Goal: Task Accomplishment & Management: Use online tool/utility

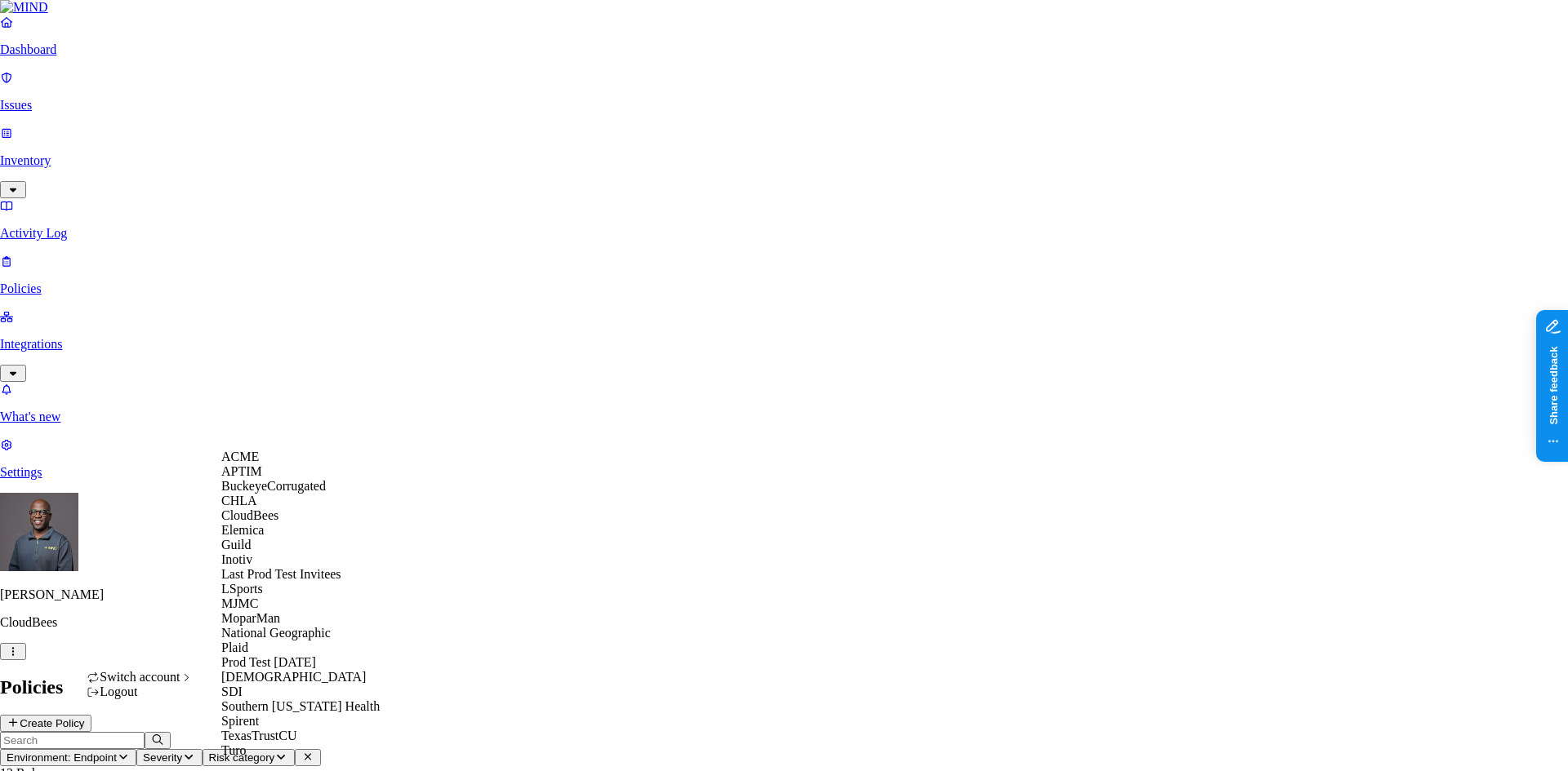
click at [289, 493] on span "BuckeyeCorrugated" at bounding box center [273, 486] width 104 height 14
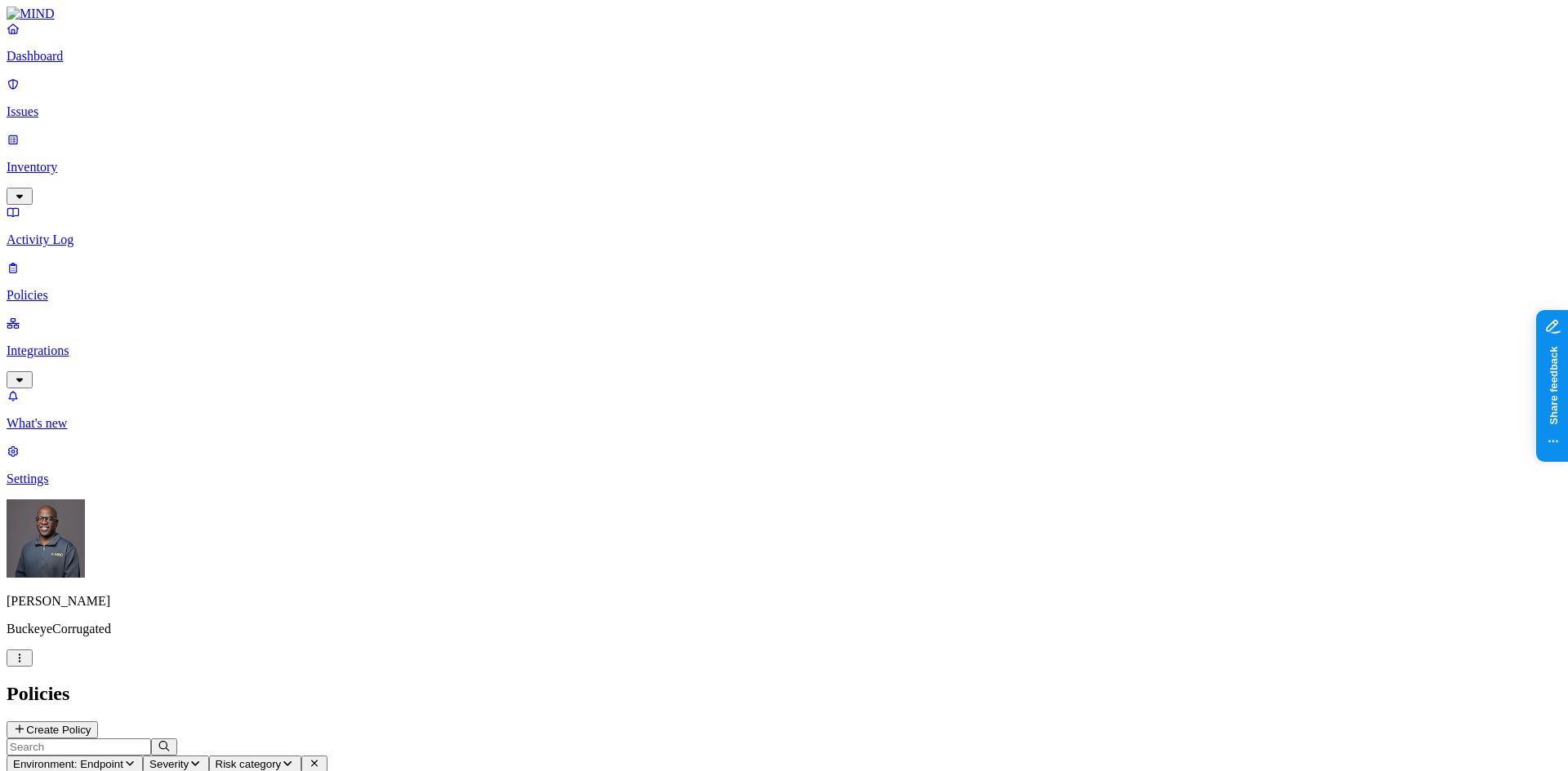
click at [75, 63] on p "Dashboard" at bounding box center [784, 57] width 1555 height 15
click at [123, 343] on p "Integrations" at bounding box center [784, 351] width 1555 height 15
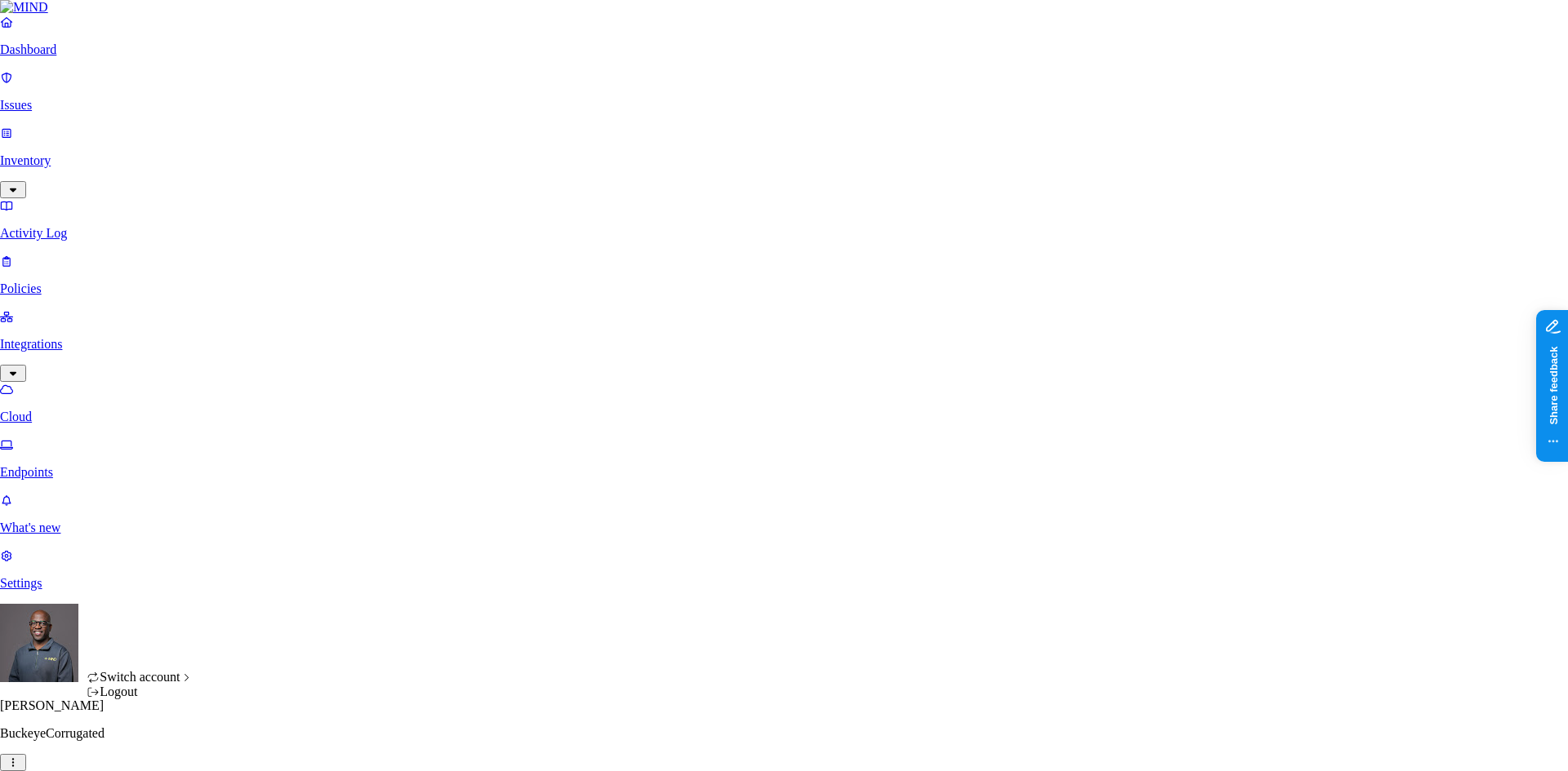
click at [155, 745] on html "Dashboard Issues Inventory Activity Log Policies Integrations Cloud Endpoints W…" at bounding box center [784, 508] width 1568 height 1018
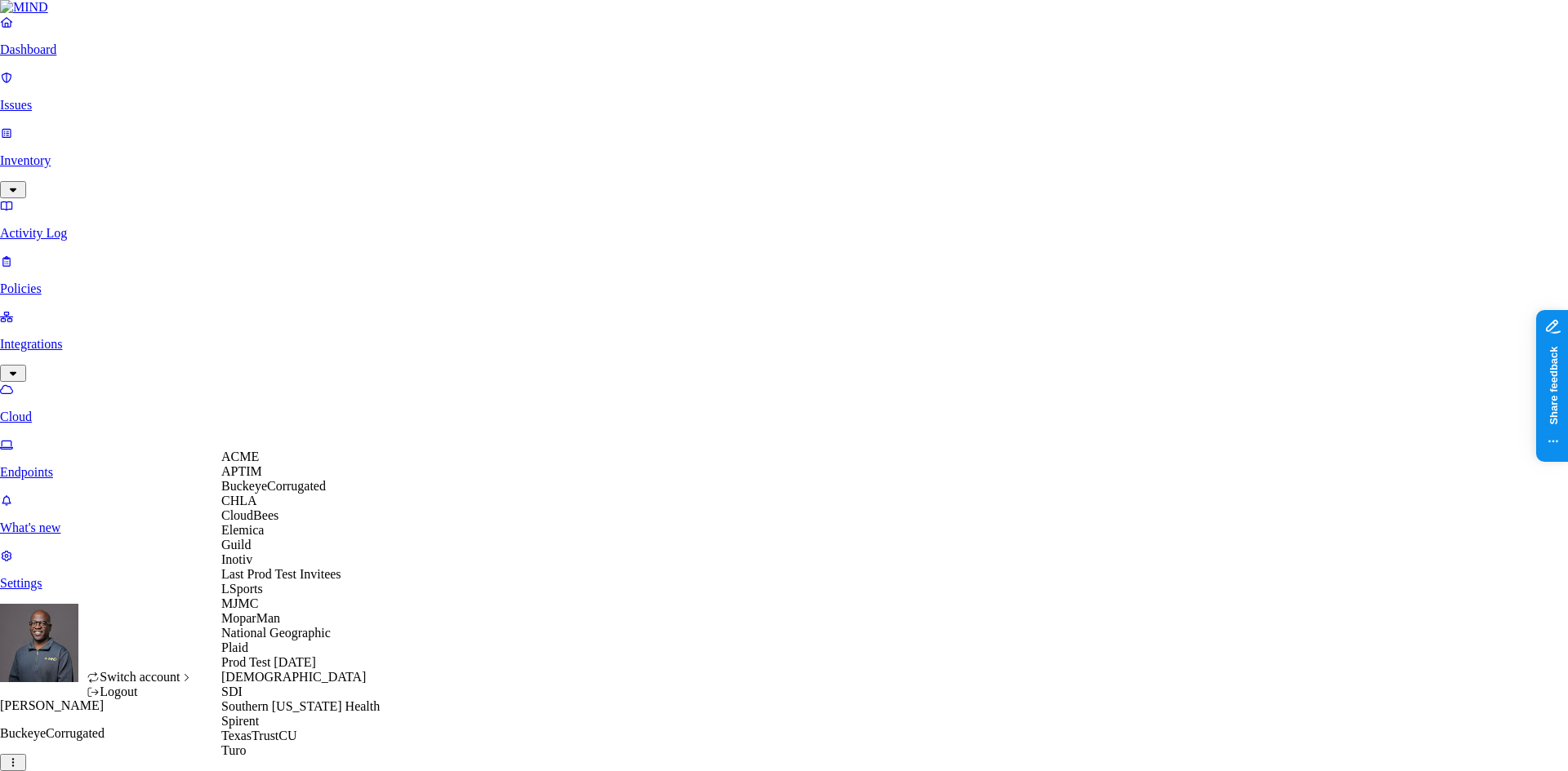
scroll to position [228, 0]
click at [294, 626] on span "National Geographic" at bounding box center [275, 633] width 109 height 14
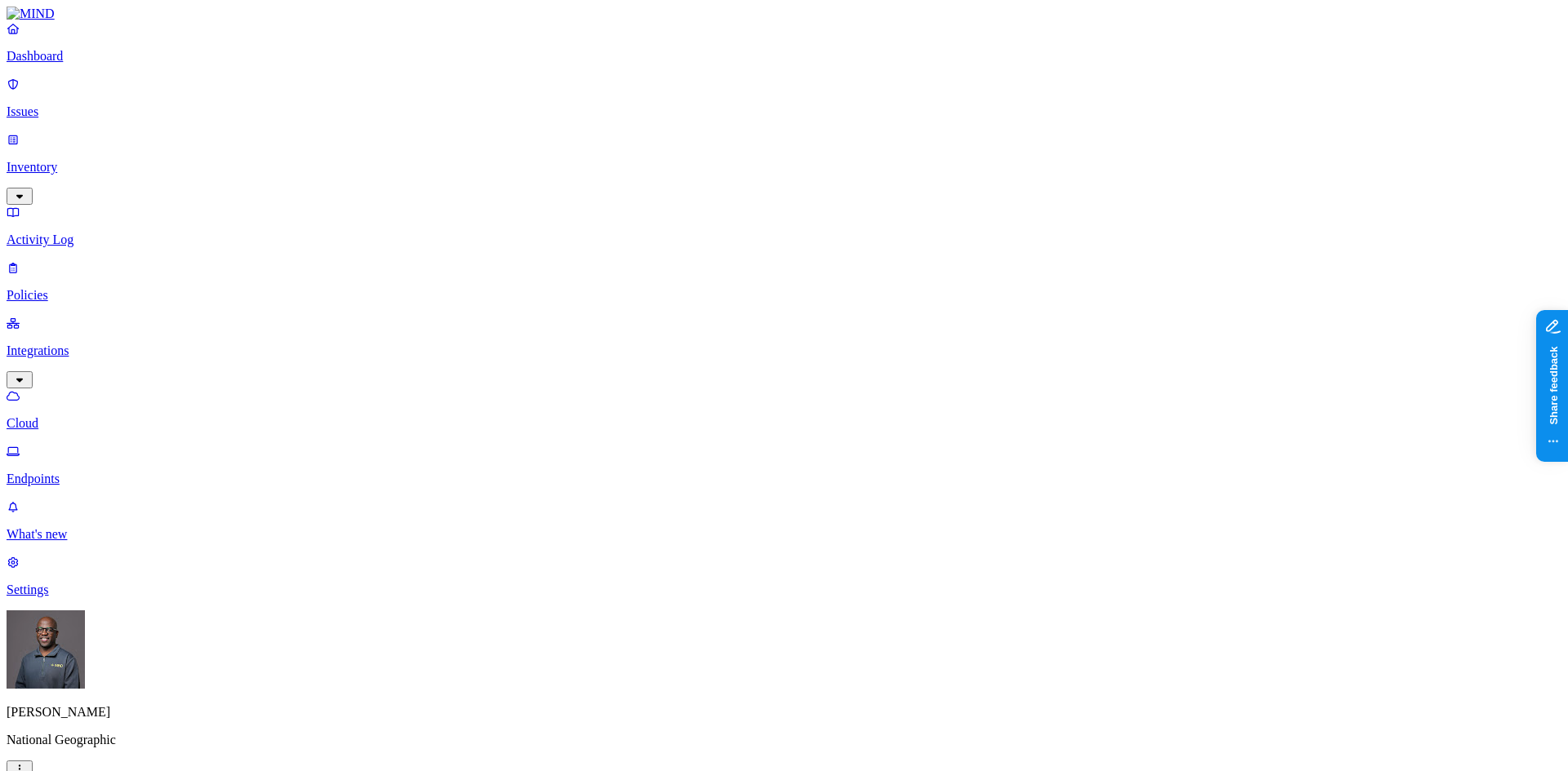
click at [60, 63] on p "Dashboard" at bounding box center [784, 57] width 1555 height 15
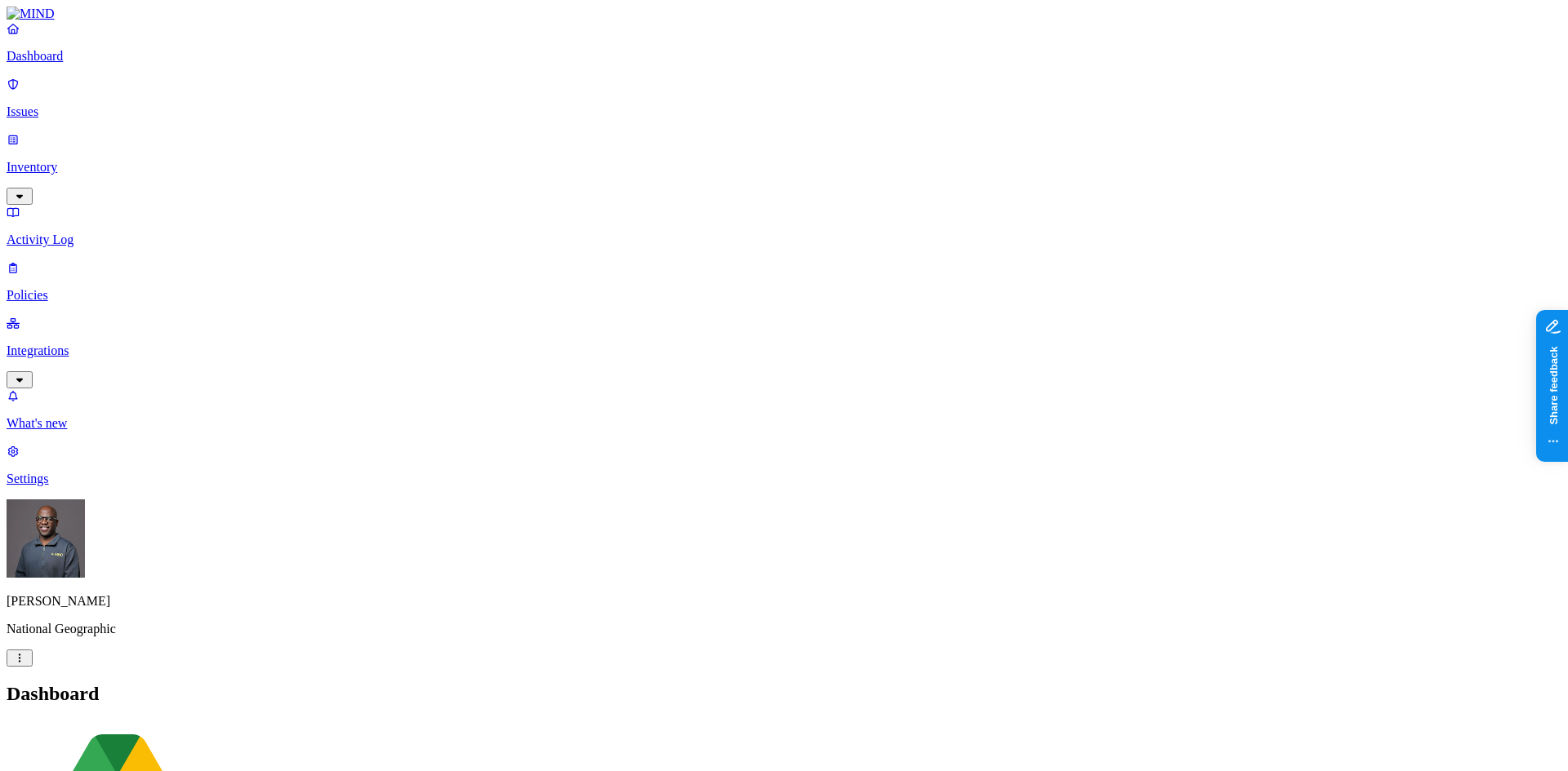
click at [60, 288] on p "Policies" at bounding box center [784, 296] width 1555 height 15
click at [80, 343] on p "Integrations" at bounding box center [784, 351] width 1555 height 15
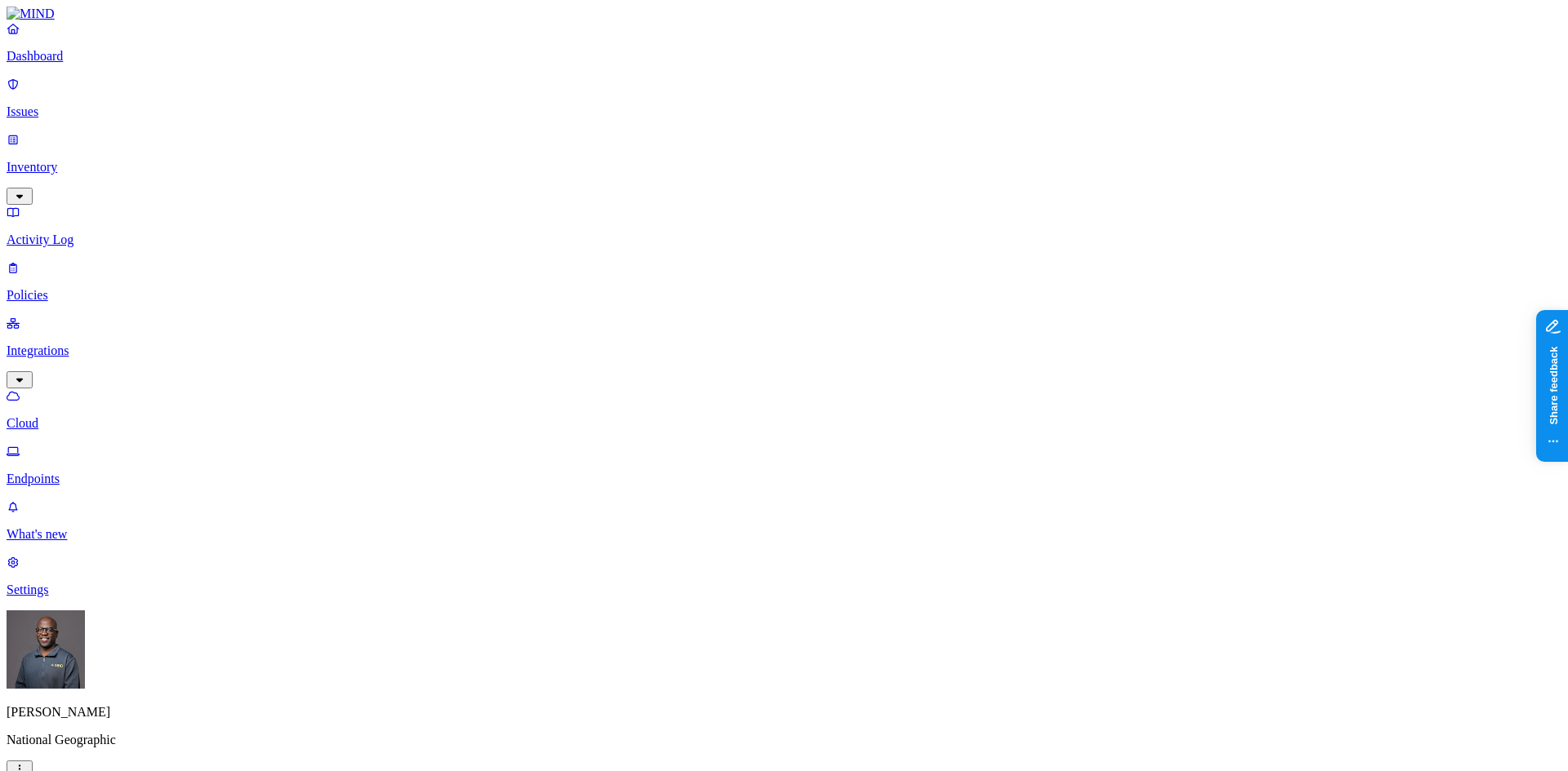
click at [69, 472] on p "Endpoints" at bounding box center [784, 479] width 1555 height 15
click at [64, 107] on p "Issues" at bounding box center [784, 112] width 1555 height 15
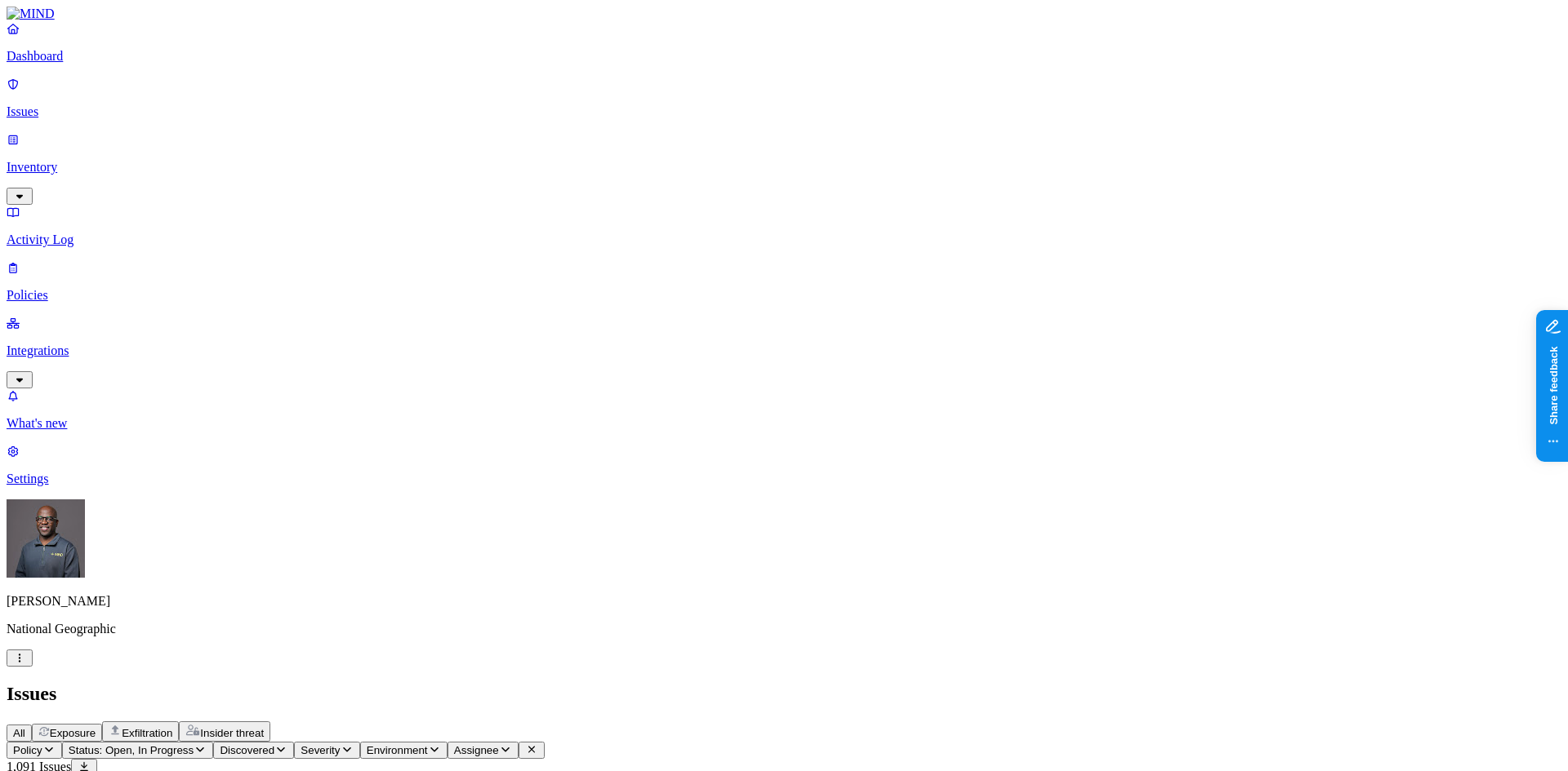
click at [173, 727] on span "Exfiltration" at bounding box center [147, 733] width 51 height 13
click at [69, 63] on p "Dashboard" at bounding box center [784, 57] width 1555 height 15
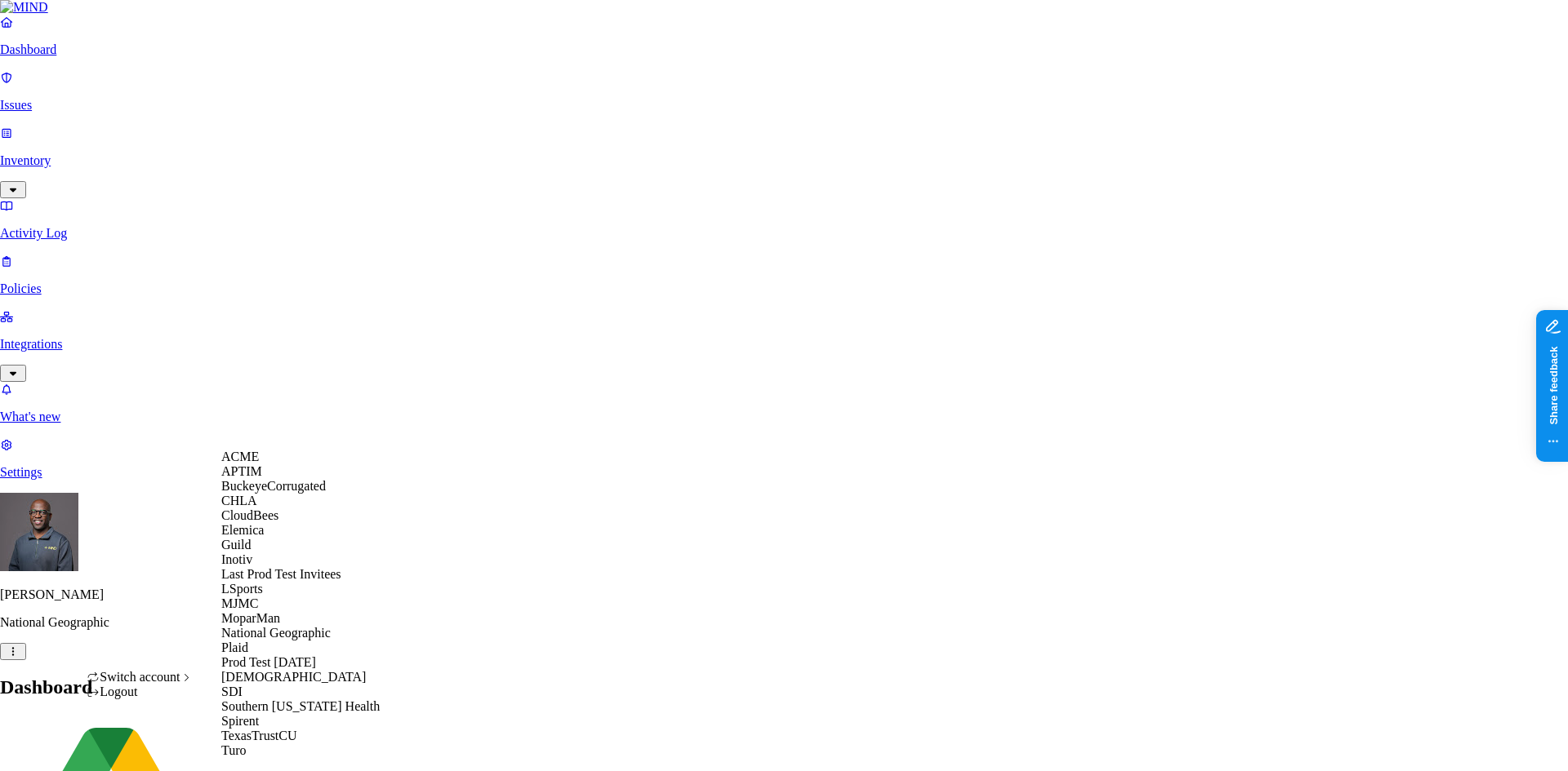
scroll to position [262, 0]
click at [265, 670] on span "Samsara" at bounding box center [293, 677] width 144 height 14
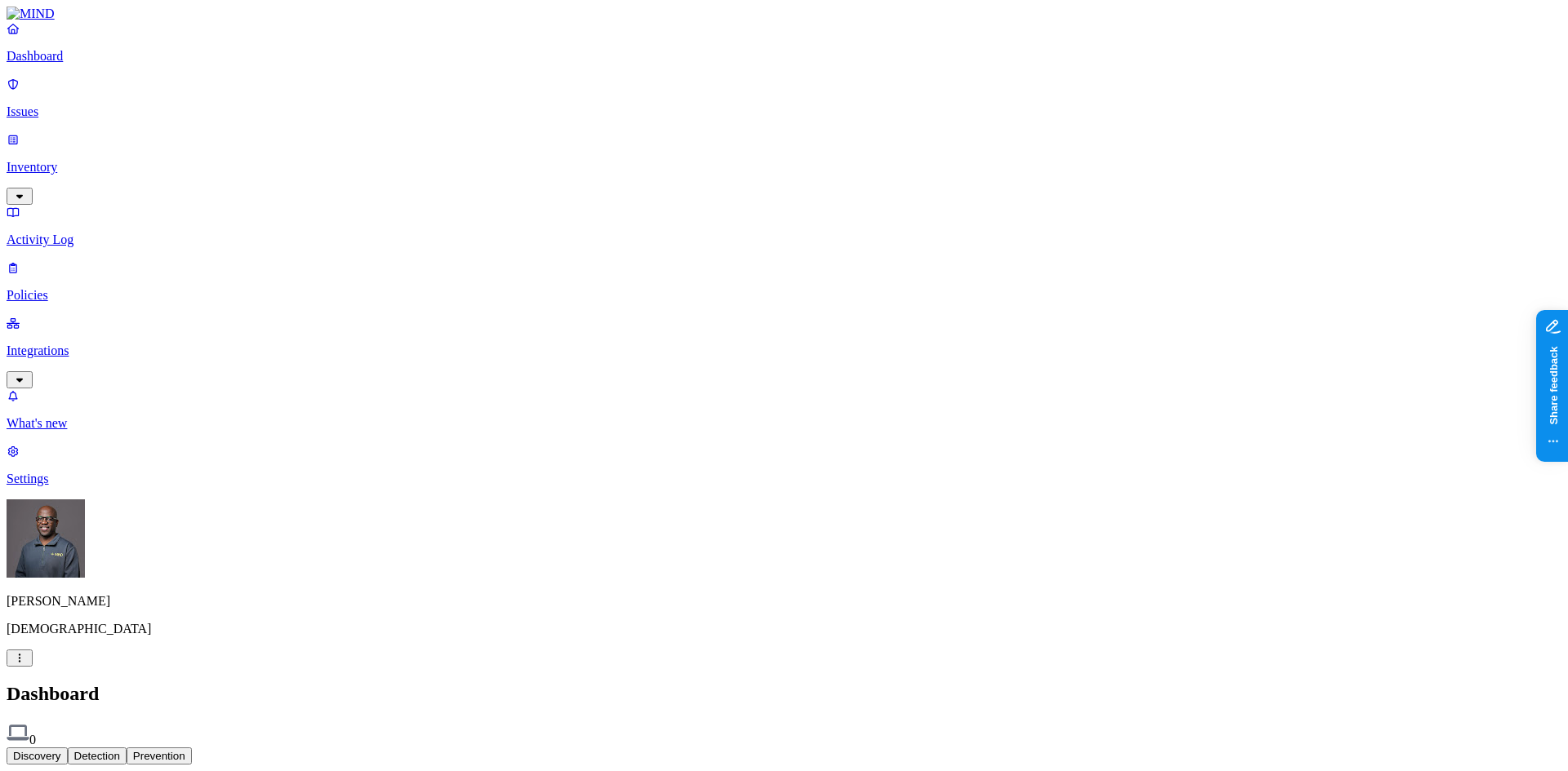
click at [154, 743] on html "Dashboard Issues Inventory Activity Log Policies Integrations What's new 1 Sett…" at bounding box center [784, 498] width 1568 height 998
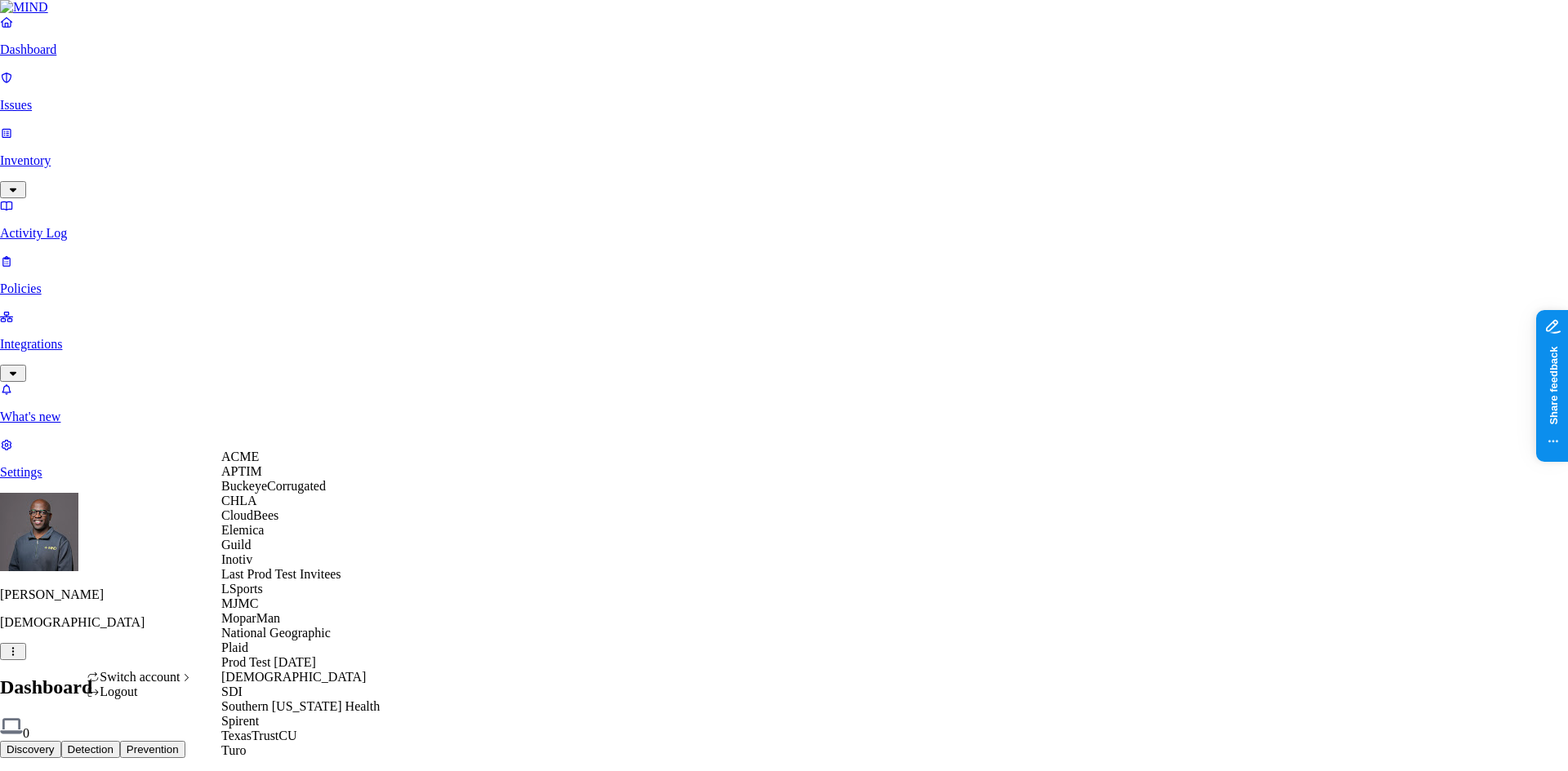
scroll to position [3, 0]
click at [283, 463] on div "ACME" at bounding box center [300, 458] width 158 height 15
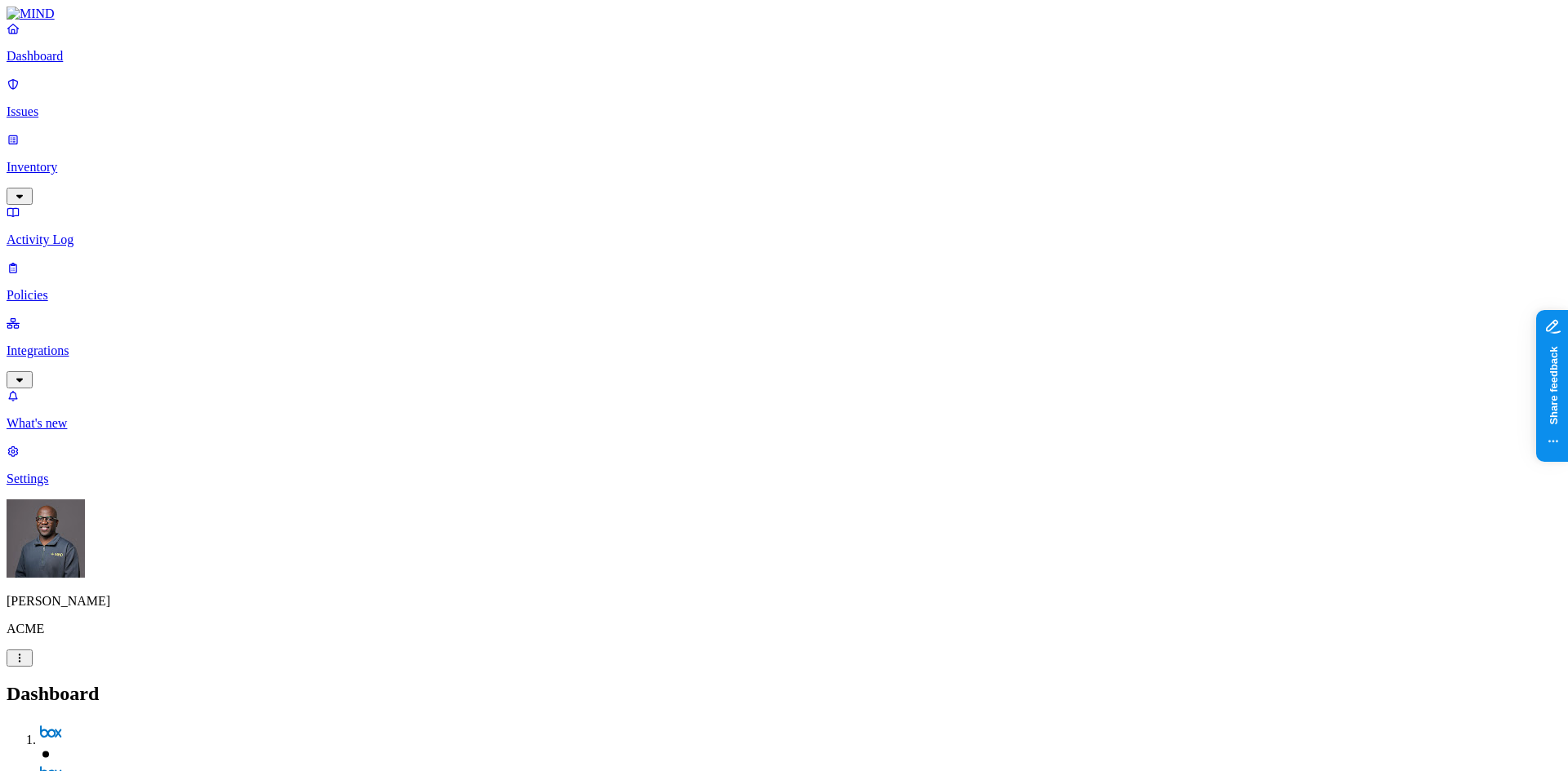
click at [84, 343] on p "Integrations" at bounding box center [784, 351] width 1555 height 15
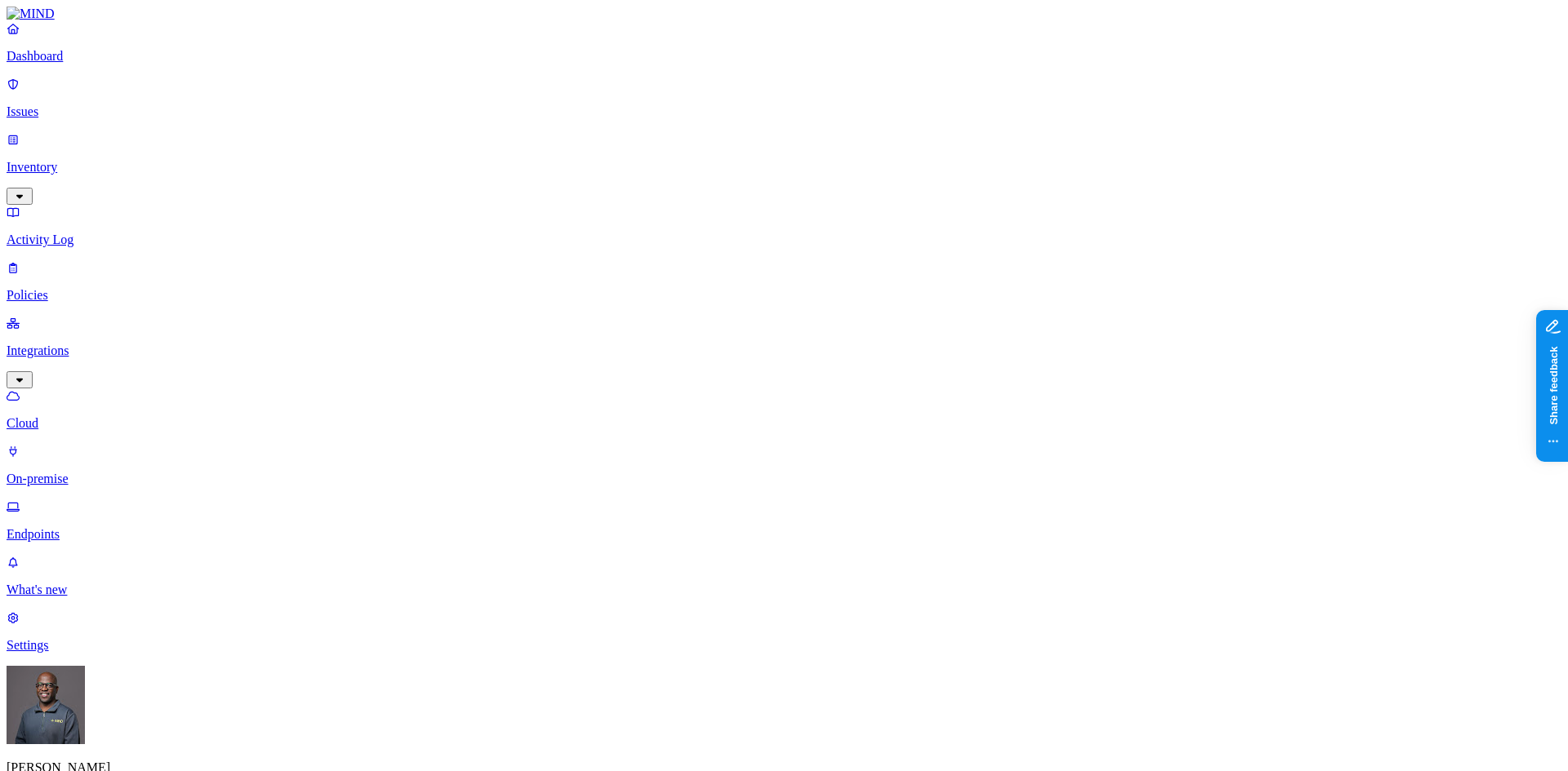
click at [73, 528] on p "Endpoints" at bounding box center [784, 535] width 1555 height 15
